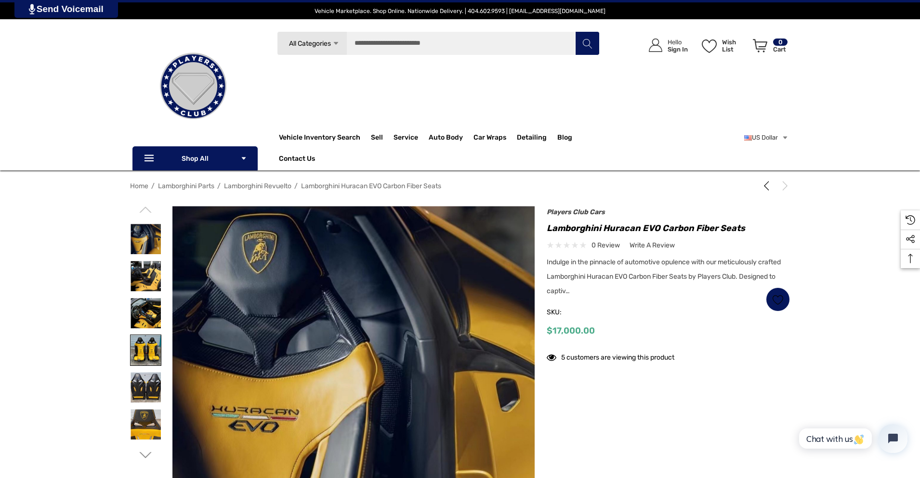
click at [149, 347] on img at bounding box center [146, 350] width 30 height 30
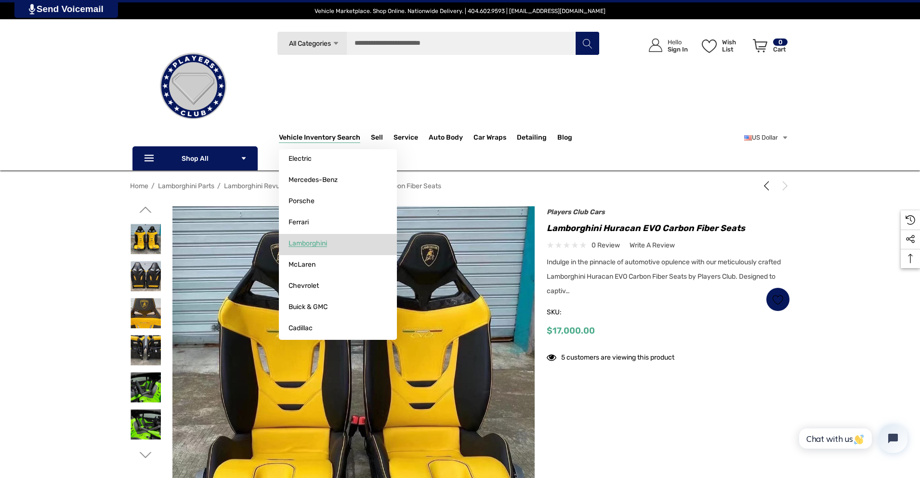
click at [295, 243] on span "Lamborghini" at bounding box center [308, 243] width 39 height 9
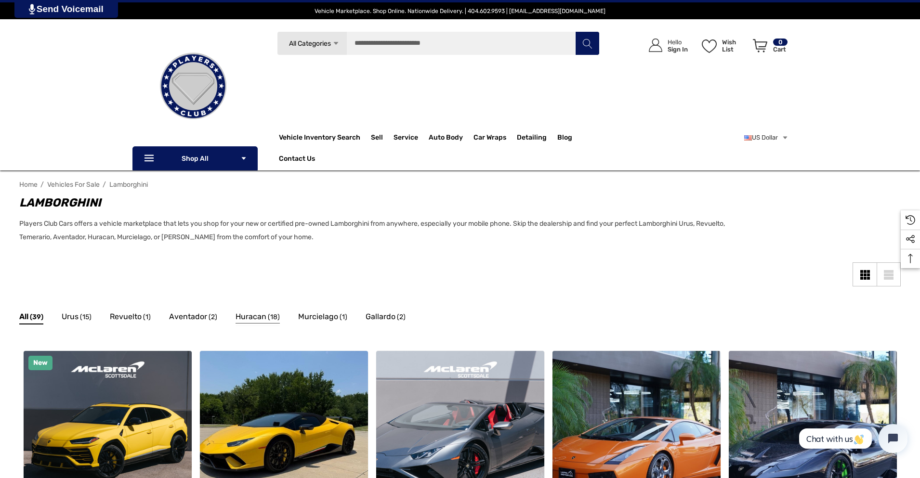
click at [250, 318] on span "Huracan" at bounding box center [251, 317] width 31 height 13
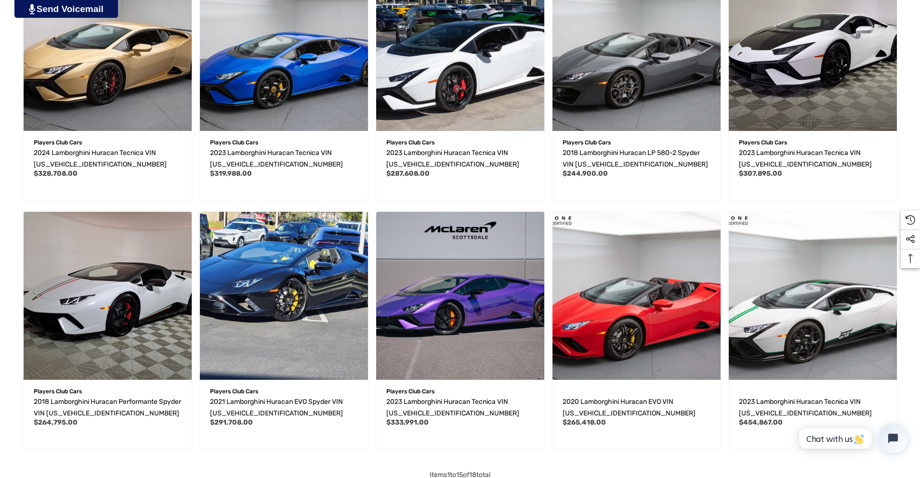
scroll to position [626, 0]
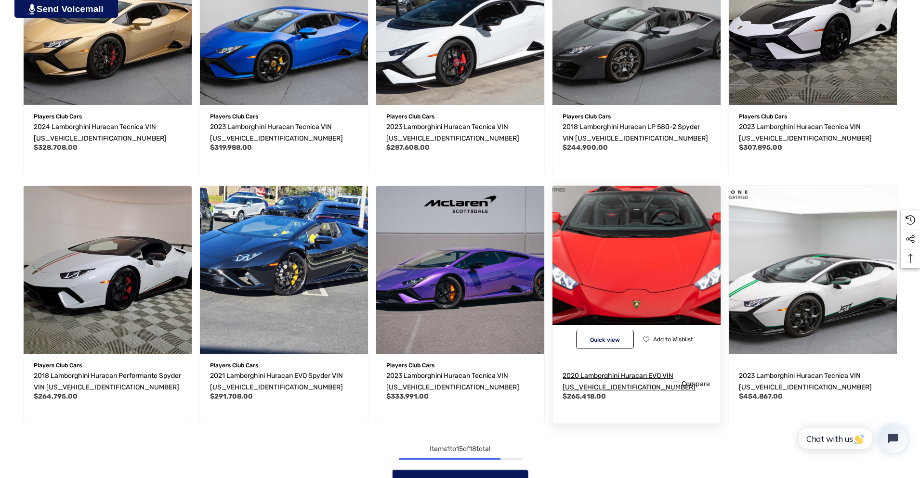
click at [624, 375] on span "2020 Lamborghini Huracan EVO VIN ZHWUT5ZF1LLA15522" at bounding box center [629, 382] width 133 height 20
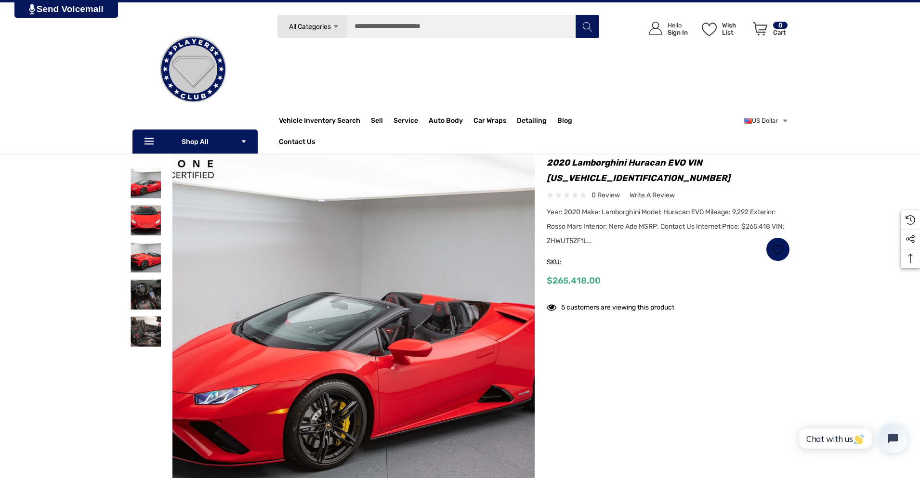
scroll to position [48, 0]
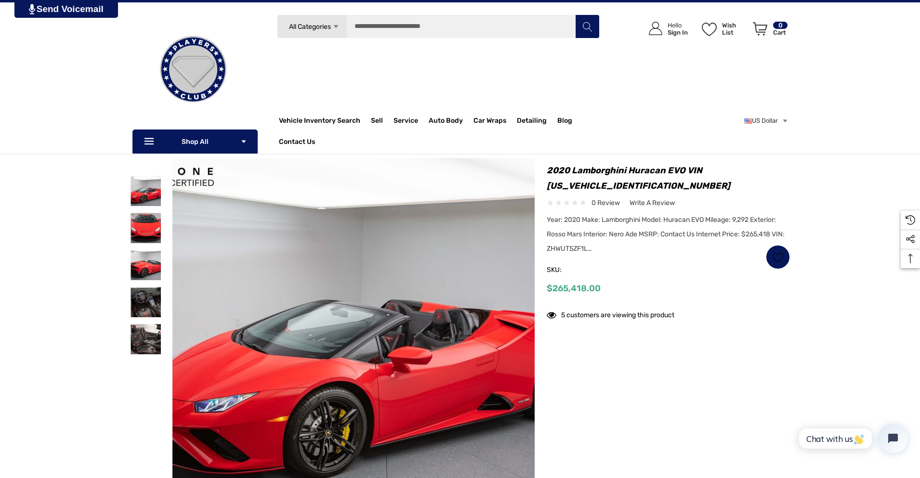
click at [623, 185] on h1 "2020 Lamborghini Huracan EVO VIN ZHWUT5ZF1LLA15522" at bounding box center [668, 178] width 243 height 31
click at [623, 185] on h1 "2020 Lamborghini Huracan EVO VIN [US_VEHICLE_IDENTIFICATION_NUMBER]" at bounding box center [668, 178] width 243 height 31
copy h1 "ZHWUT5ZF1LLA15522"
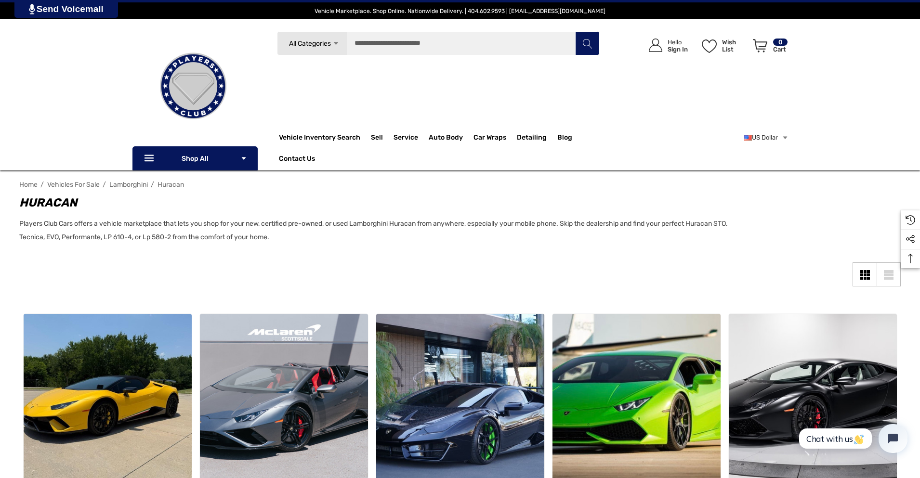
click at [446, 238] on p "Players Club Cars offers a vehicle marketplace that lets you shop for your new,…" at bounding box center [380, 230] width 723 height 27
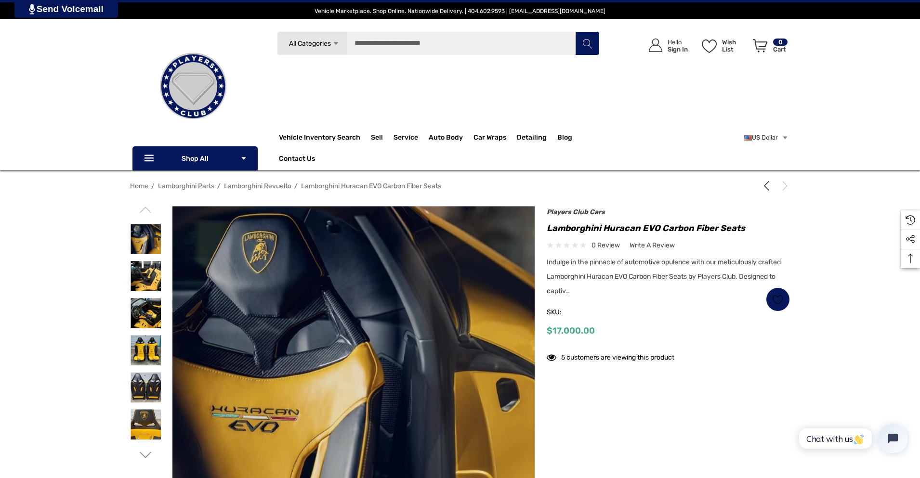
click at [280, 186] on span "Lamborghini Revuelto" at bounding box center [257, 186] width 67 height 8
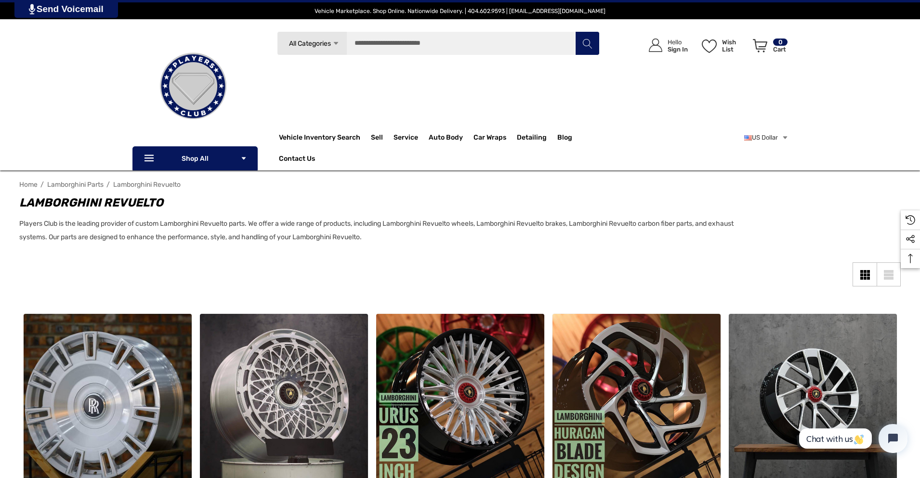
click at [79, 187] on span "Lamborghini Parts" at bounding box center [75, 185] width 56 height 8
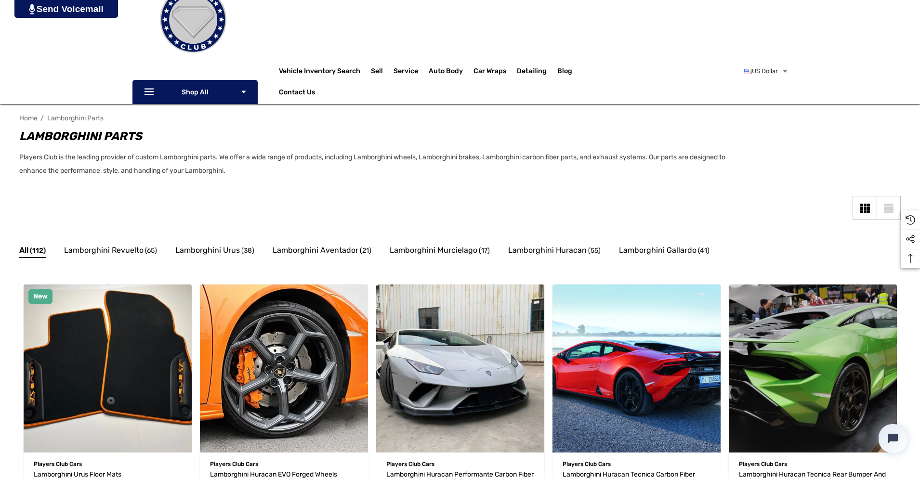
scroll to position [96, 0]
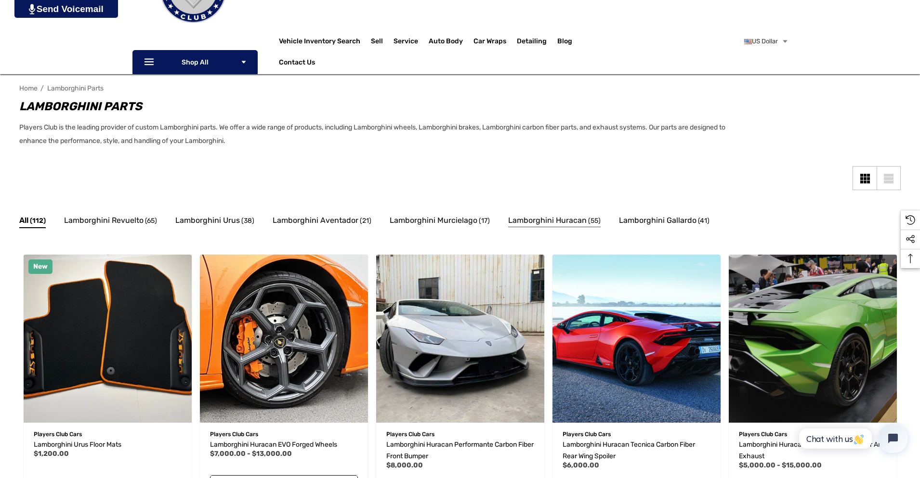
click at [539, 229] on link "Lamborghini Huracan (55)" at bounding box center [554, 221] width 92 height 15
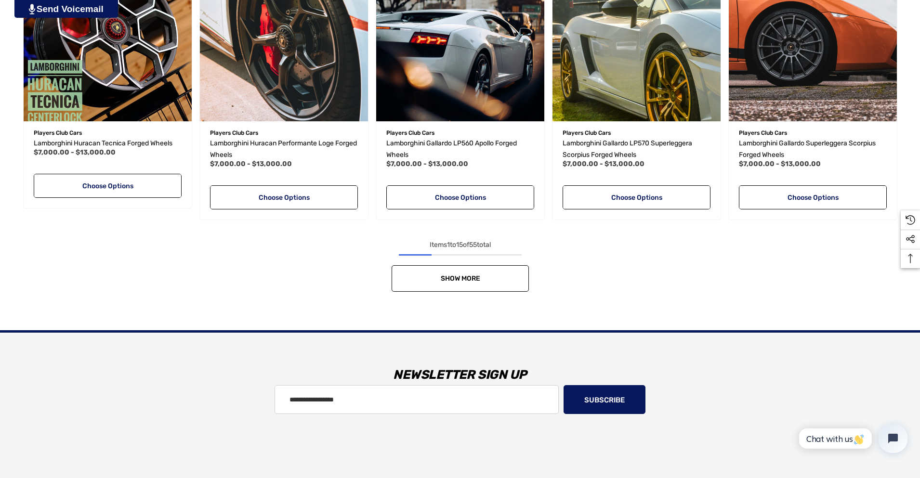
scroll to position [915, 0]
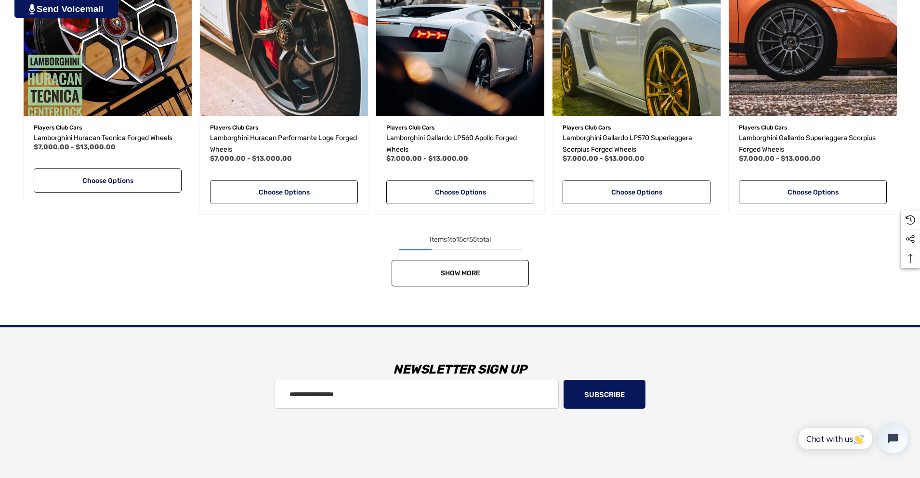
click at [446, 275] on span "Show More" at bounding box center [459, 273] width 39 height 8
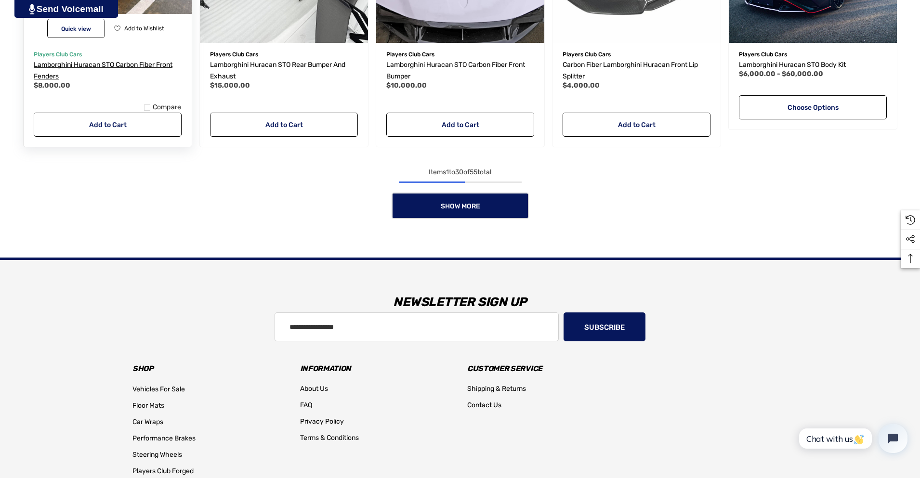
scroll to position [1879, 0]
